Goal: Transaction & Acquisition: Purchase product/service

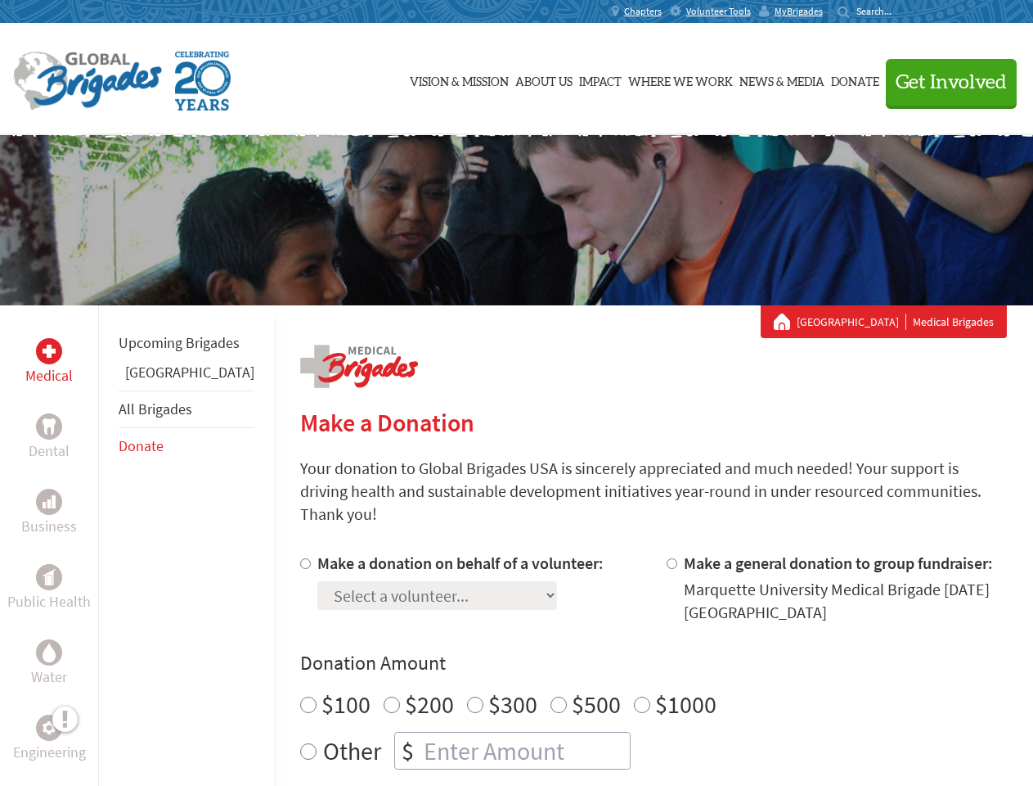
click at [903, 11] on div "Search for:" at bounding box center [870, 11] width 65 height 13
click at [944, 82] on span "Get Involved" at bounding box center [951, 83] width 111 height 20
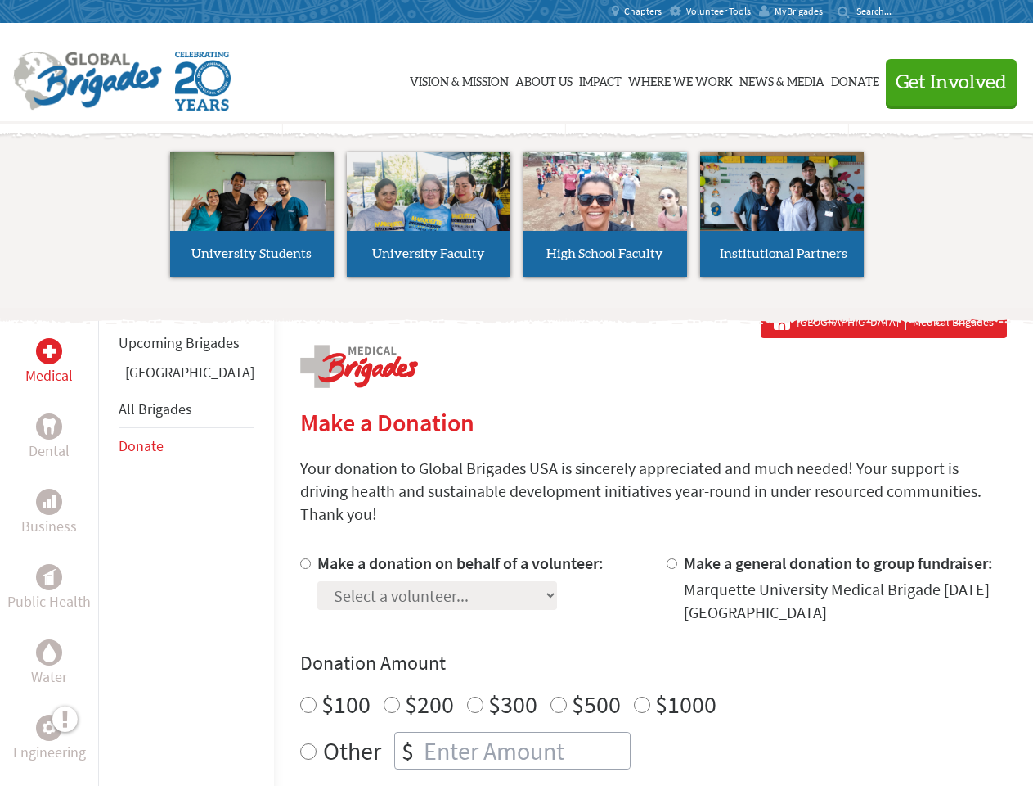
click at [517, 220] on li "High School Faculty" at bounding box center [605, 214] width 177 height 151
click at [108, 545] on div "Upcoming Brigades Panama All Brigades Donate" at bounding box center [186, 698] width 176 height 786
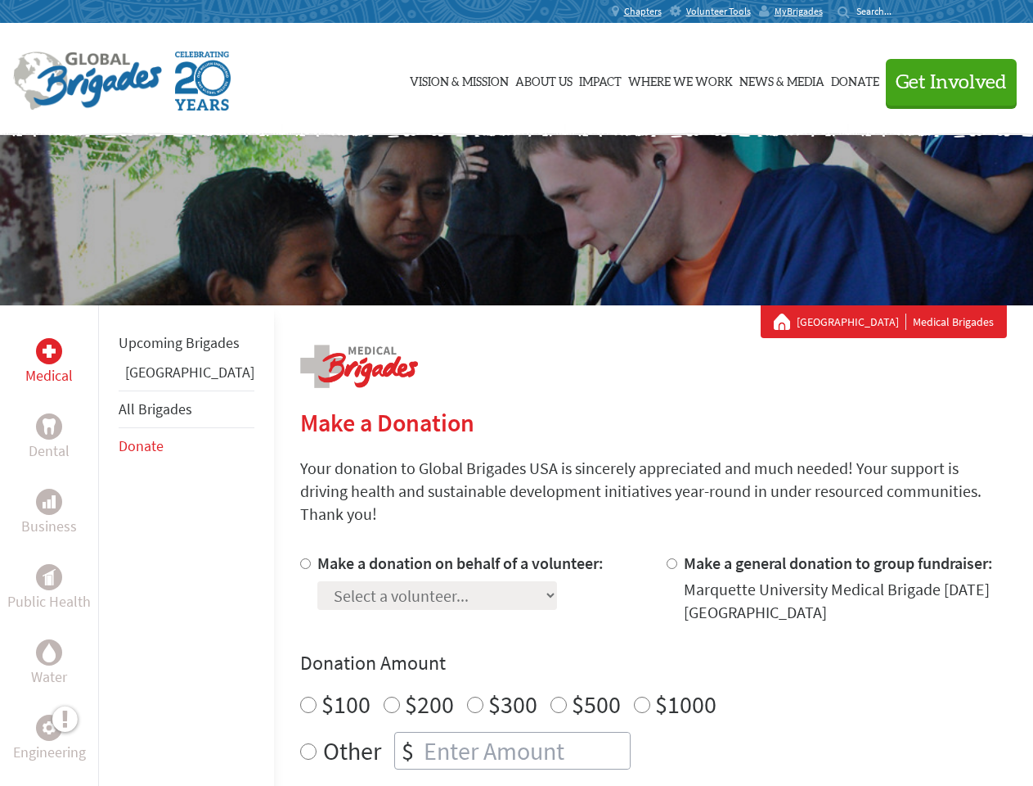
click at [625, 657] on div "Donation Amount $100 $200 $300 $500 $1000 Other $" at bounding box center [653, 709] width 707 height 119
click at [300, 558] on input "Make a donation on behalf of a volunteer:" at bounding box center [305, 563] width 11 height 11
radio input "true"
click at [667, 558] on input "Make a general donation to group fundraiser:" at bounding box center [672, 563] width 11 height 11
radio input "true"
